Goal: Task Accomplishment & Management: Complete application form

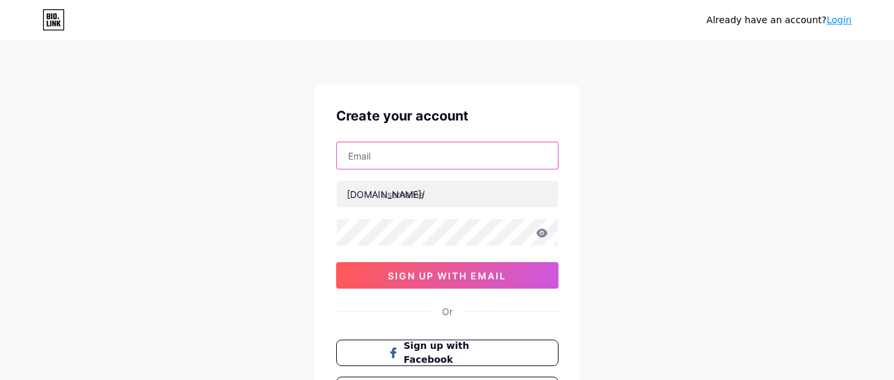
click at [382, 166] on input "text" at bounding box center [447, 155] width 221 height 26
type input "[EMAIL_ADDRESS][DOMAIN_NAME]"
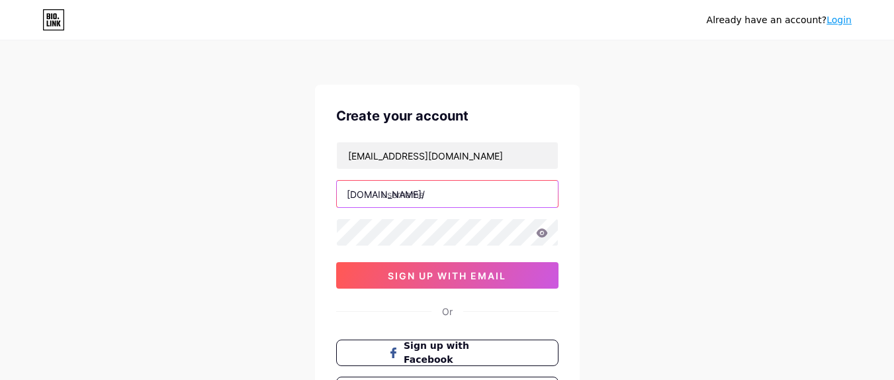
click at [438, 195] on input "text" at bounding box center [447, 194] width 221 height 26
paste input "chloejadehome"
type input "chloejadehome"
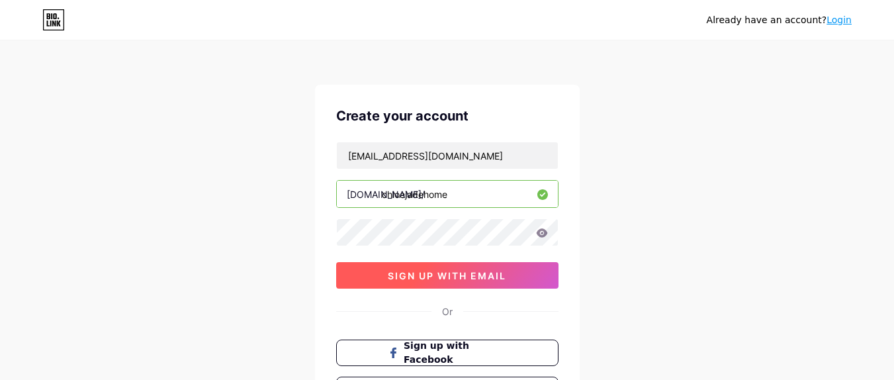
click at [487, 282] on button "sign up with email" at bounding box center [447, 275] width 222 height 26
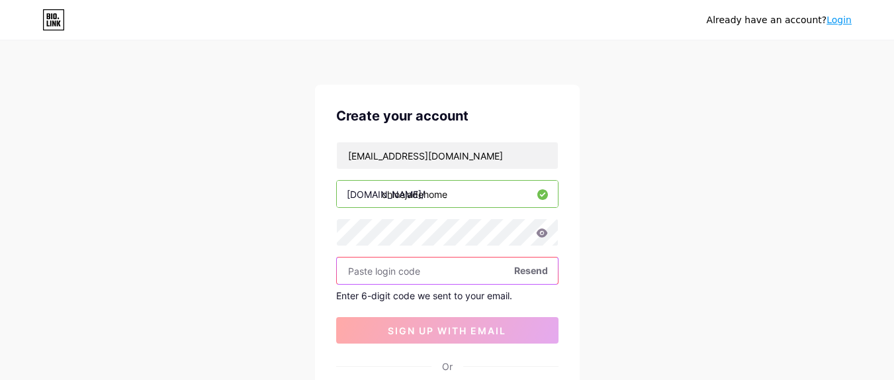
paste input "324871"
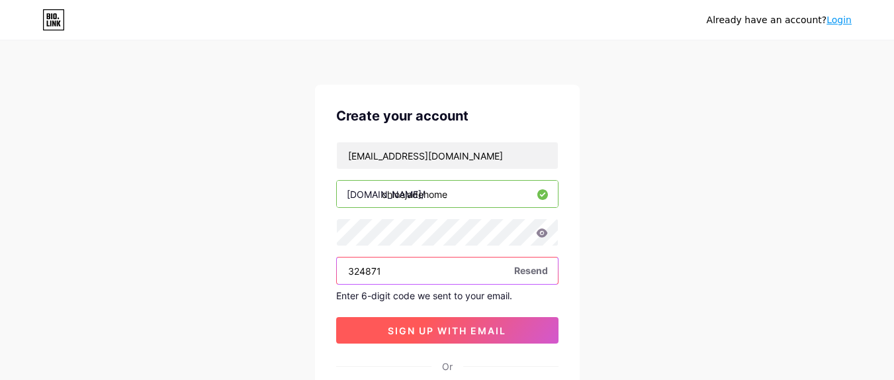
type input "324871"
drag, startPoint x: 439, startPoint y: 329, endPoint x: 448, endPoint y: 328, distance: 8.7
click at [439, 329] on span "sign up with email" at bounding box center [447, 330] width 118 height 11
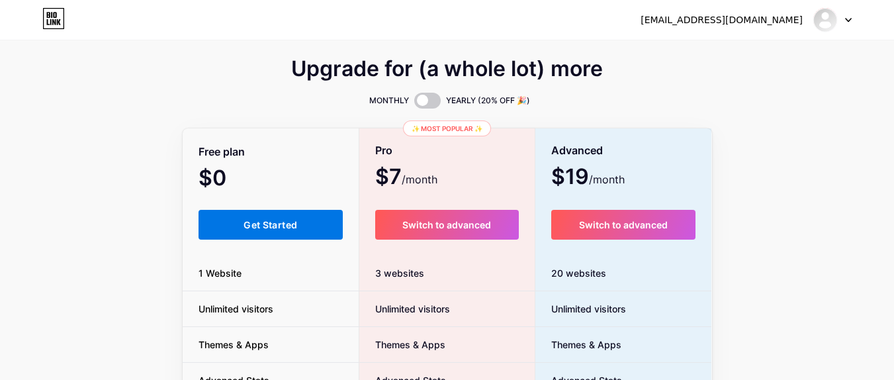
click at [259, 216] on button "Get Started" at bounding box center [270, 225] width 145 height 30
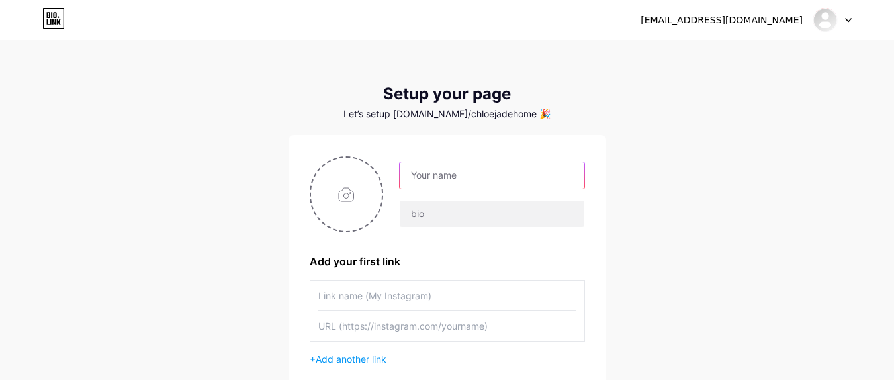
click at [431, 175] on input "text" at bounding box center [492, 175] width 184 height 26
paste input "[PERSON_NAME] Home"
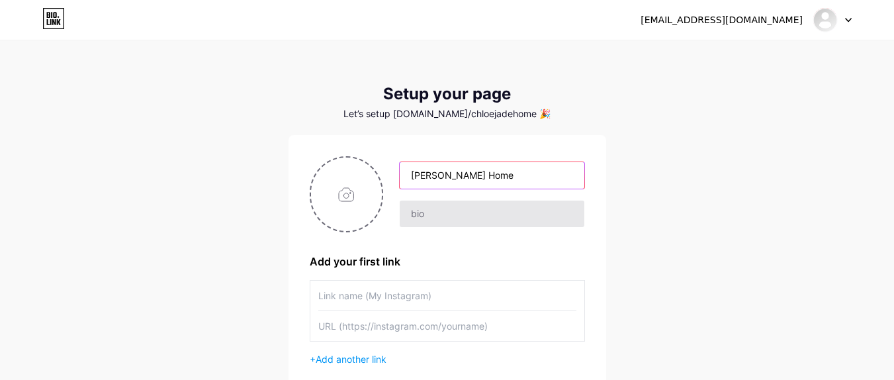
type input "[PERSON_NAME] Home"
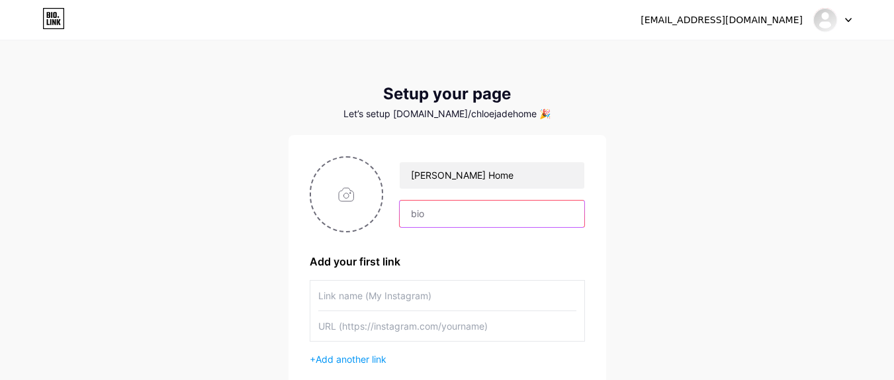
click at [476, 211] on input "text" at bounding box center [492, 213] width 184 height 26
click at [349, 197] on input "file" at bounding box center [346, 193] width 71 height 73
type input "C:\fakepath\cj.jpg"
click at [477, 220] on input "text" at bounding box center [492, 213] width 184 height 26
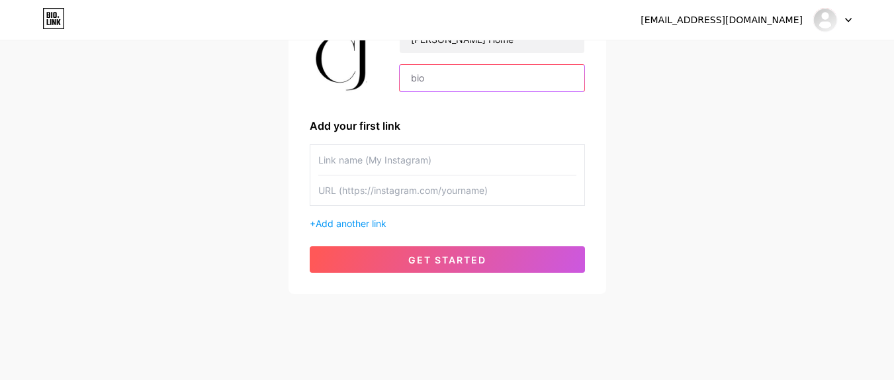
scroll to position [145, 0]
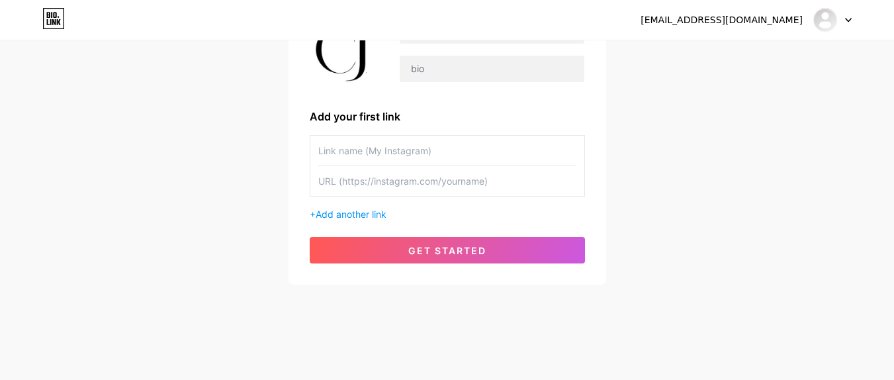
click at [378, 149] on input "text" at bounding box center [447, 151] width 258 height 30
click at [443, 179] on input "text" at bounding box center [447, 181] width 258 height 30
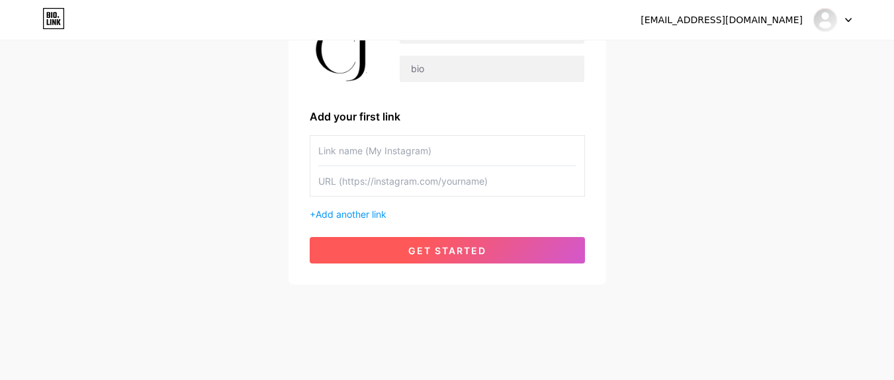
click at [519, 243] on button "get started" at bounding box center [447, 250] width 275 height 26
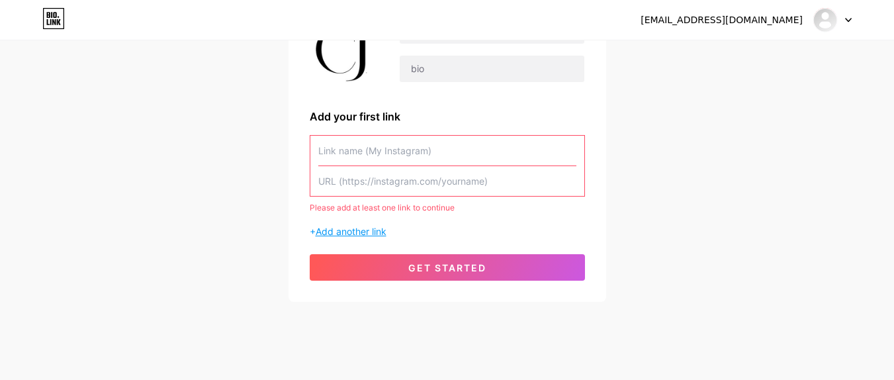
click at [373, 228] on span "Add another link" at bounding box center [351, 231] width 71 height 11
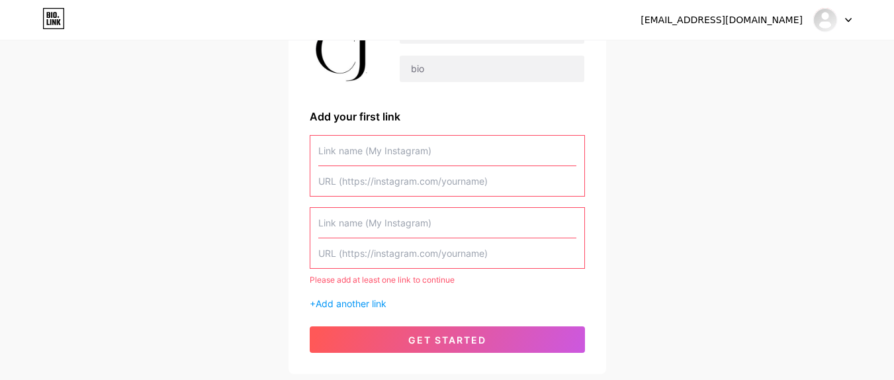
click at [370, 155] on input "text" at bounding box center [447, 151] width 258 height 30
click at [417, 251] on input "text" at bounding box center [447, 253] width 258 height 30
click at [447, 160] on input "text" at bounding box center [447, 151] width 258 height 30
click at [376, 178] on input "text" at bounding box center [447, 181] width 258 height 30
paste input "[URL][DOMAIN_NAME]"
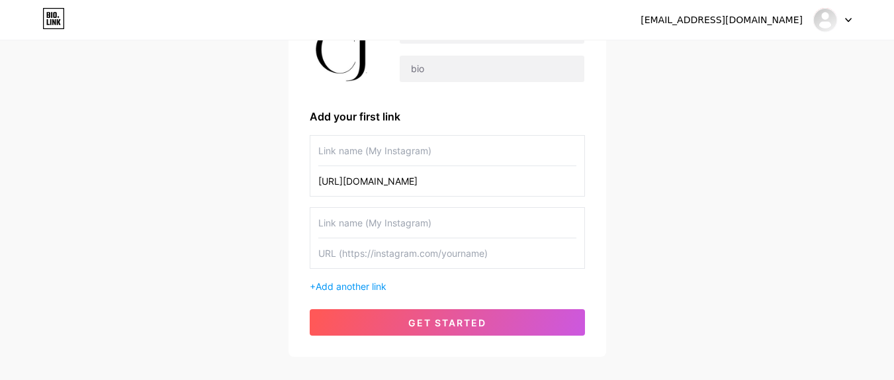
type input "[URL][DOMAIN_NAME]"
click at [364, 152] on input "text" at bounding box center [447, 151] width 258 height 30
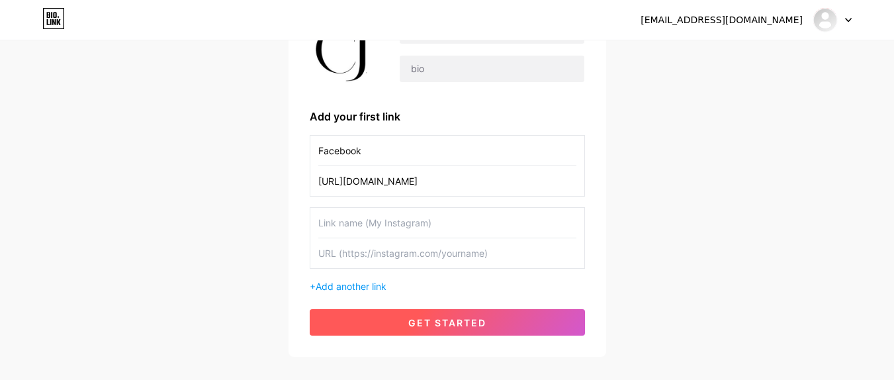
type input "Facebook"
click at [504, 327] on button "get started" at bounding box center [447, 322] width 275 height 26
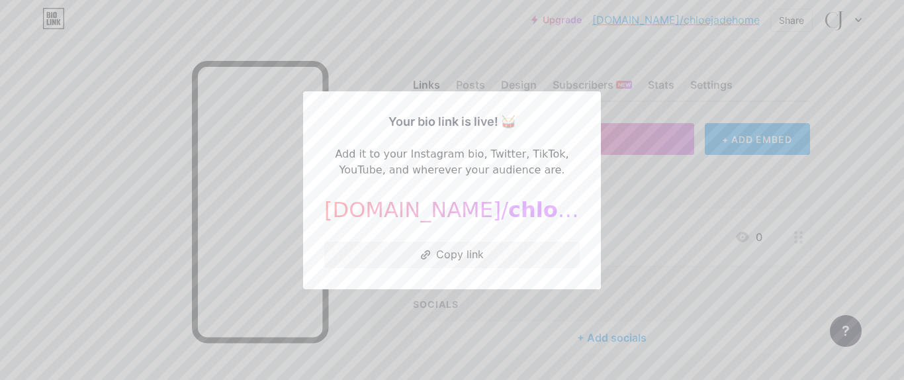
click at [851, 166] on div at bounding box center [452, 190] width 904 height 380
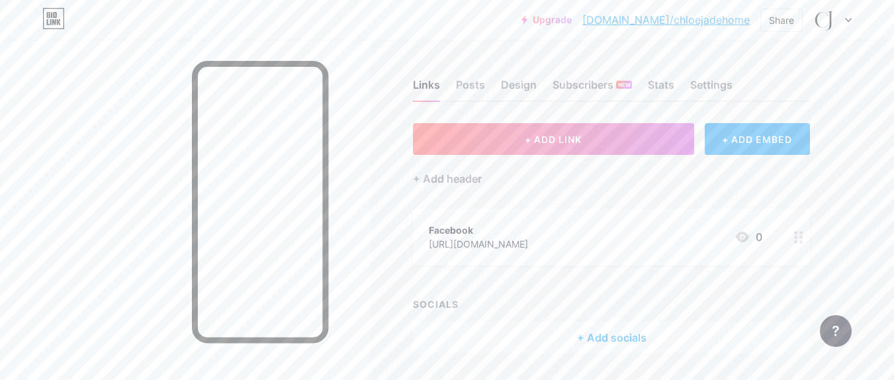
click at [840, 18] on div at bounding box center [832, 20] width 38 height 24
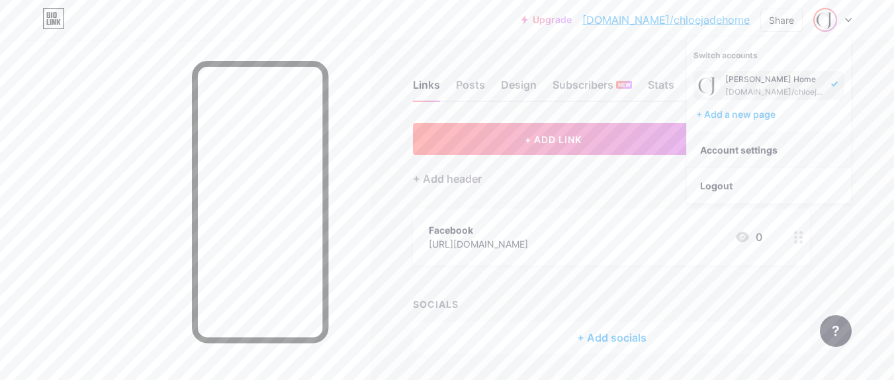
click at [754, 146] on link "Account settings" at bounding box center [769, 150] width 164 height 36
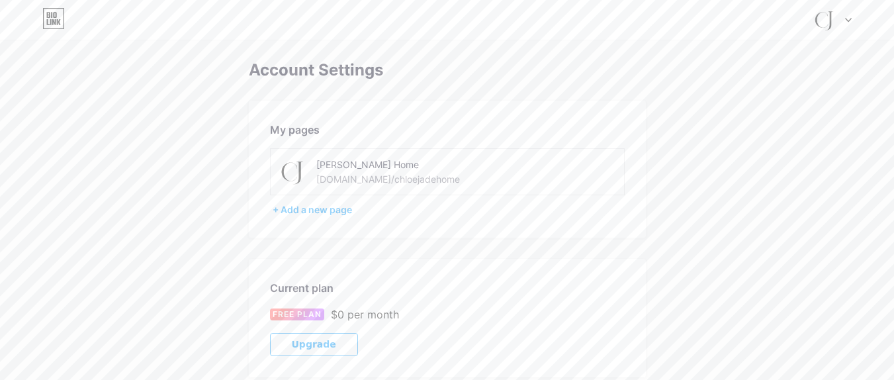
click at [845, 21] on icon at bounding box center [848, 20] width 7 height 5
click at [740, 87] on div "[DOMAIN_NAME]/chloejadehome" at bounding box center [776, 92] width 102 height 11
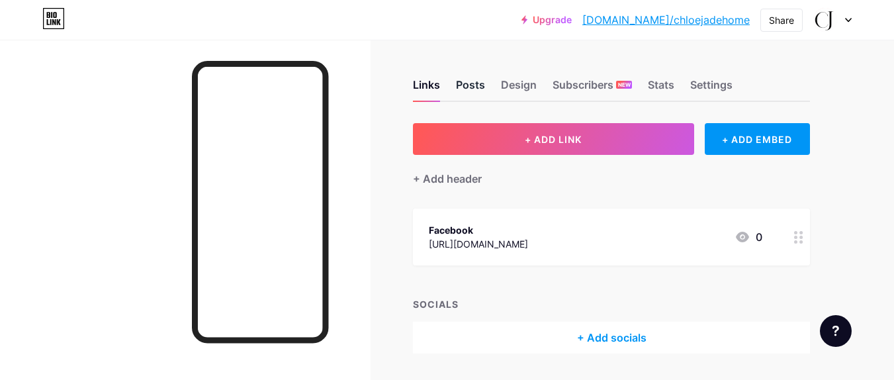
click at [472, 81] on div "Posts" at bounding box center [470, 89] width 29 height 24
